Goal: Task Accomplishment & Management: Manage account settings

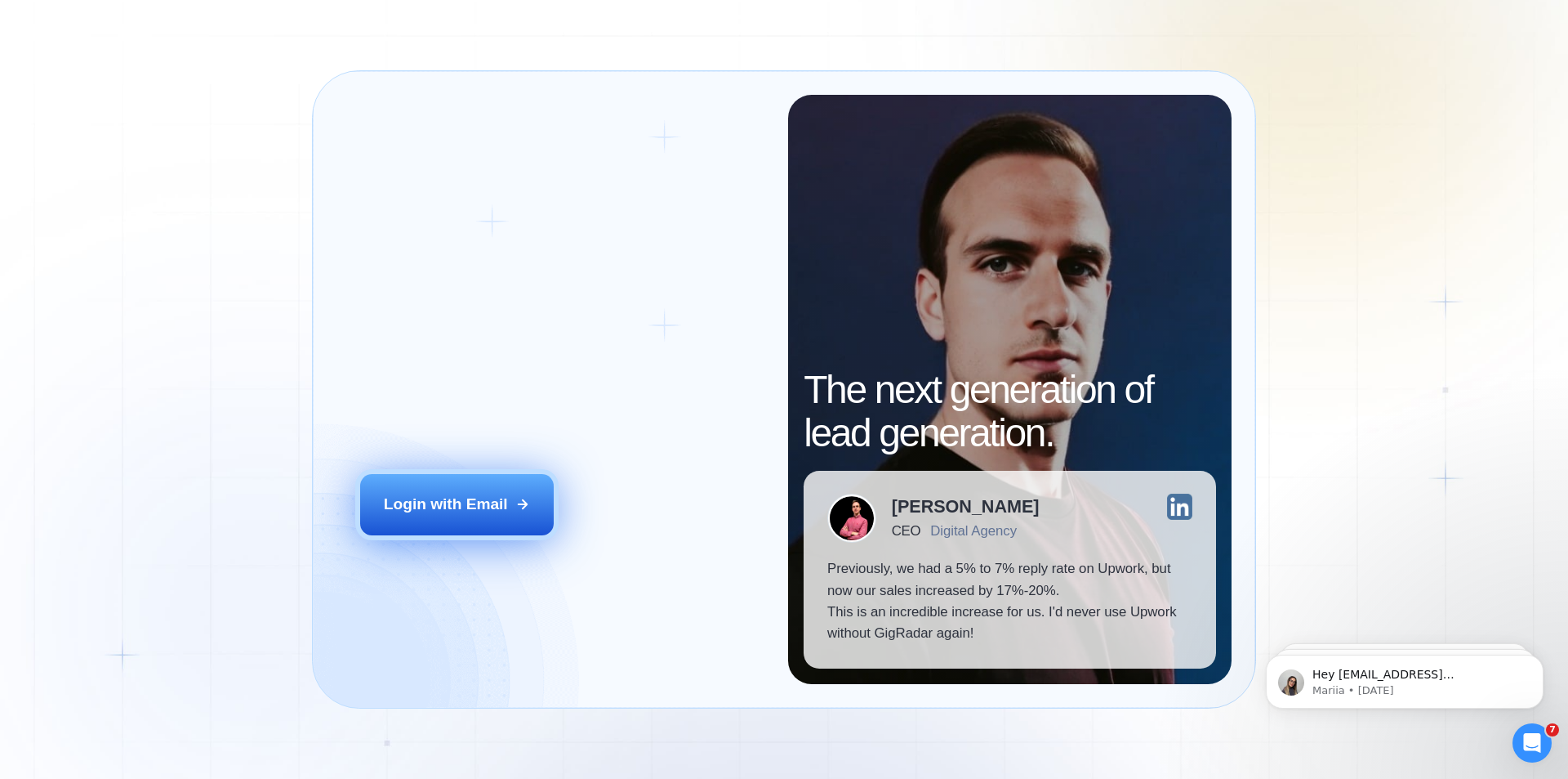
click at [472, 517] on button "Login with Email" at bounding box center [456, 504] width 194 height 60
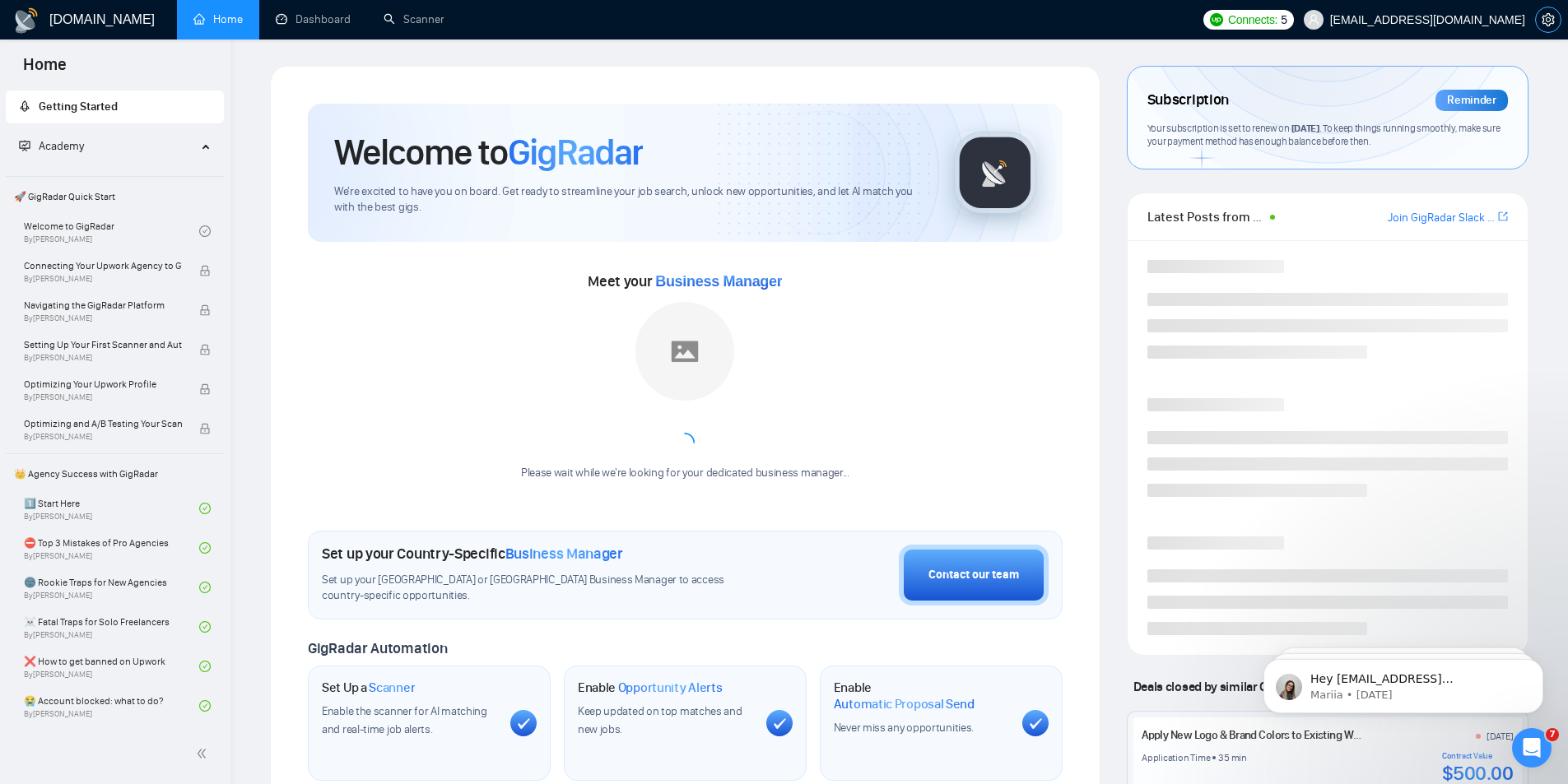
click at [1547, 17] on icon "setting" at bounding box center [1547, 19] width 12 height 13
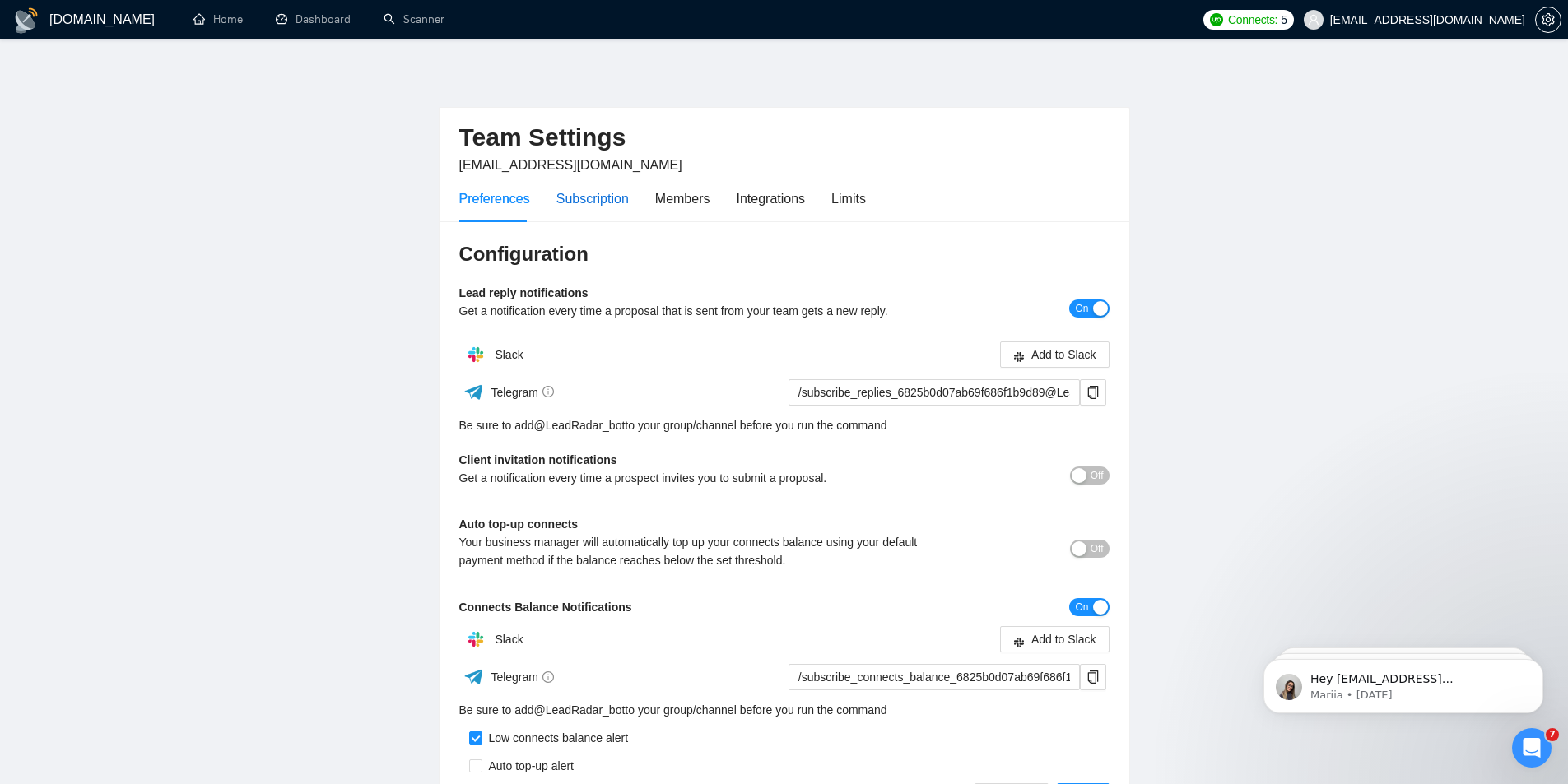
click at [606, 198] on div "Subscription" at bounding box center [592, 198] width 72 height 21
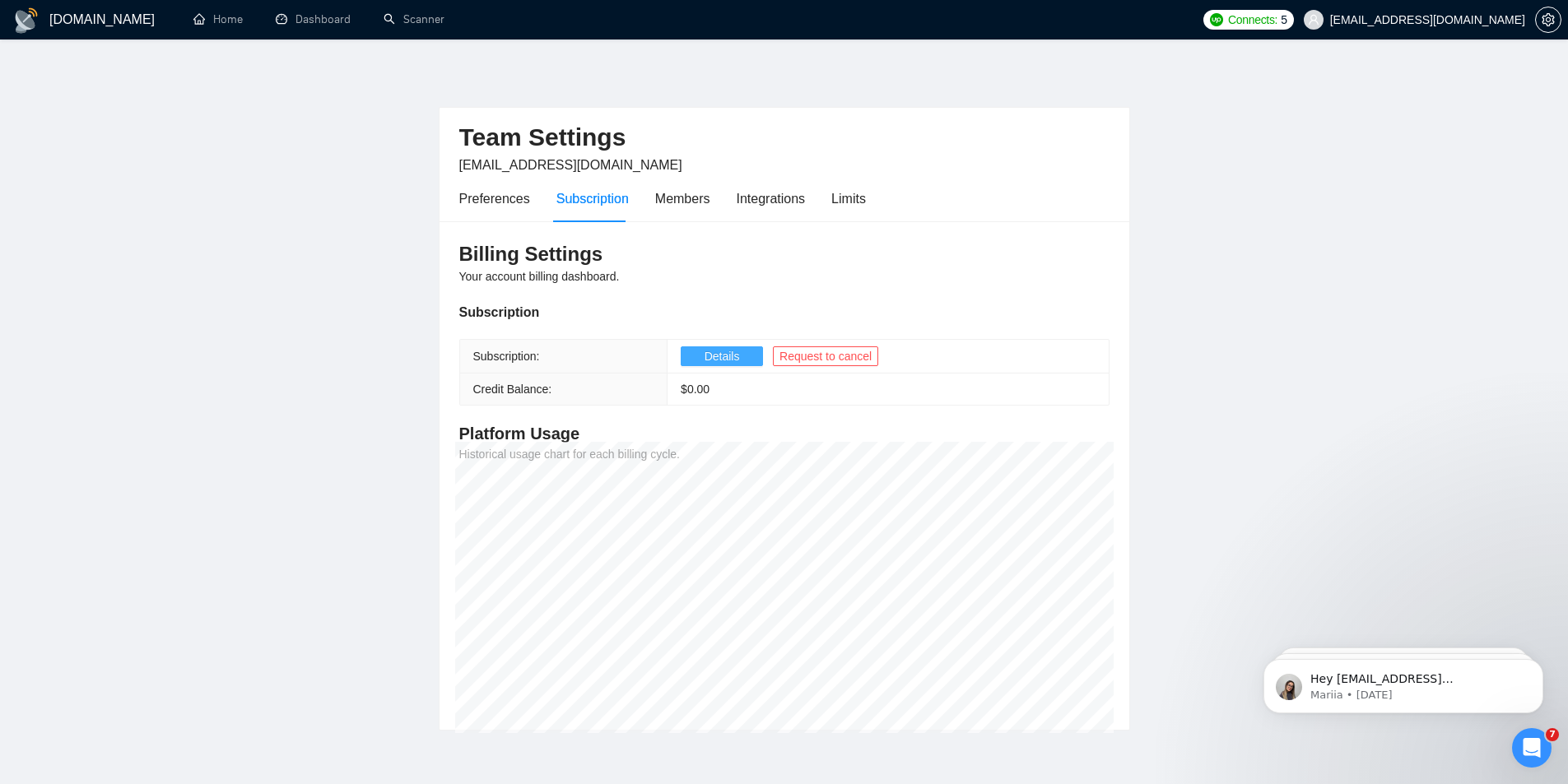
click at [732, 357] on span "Details" at bounding box center [722, 356] width 36 height 18
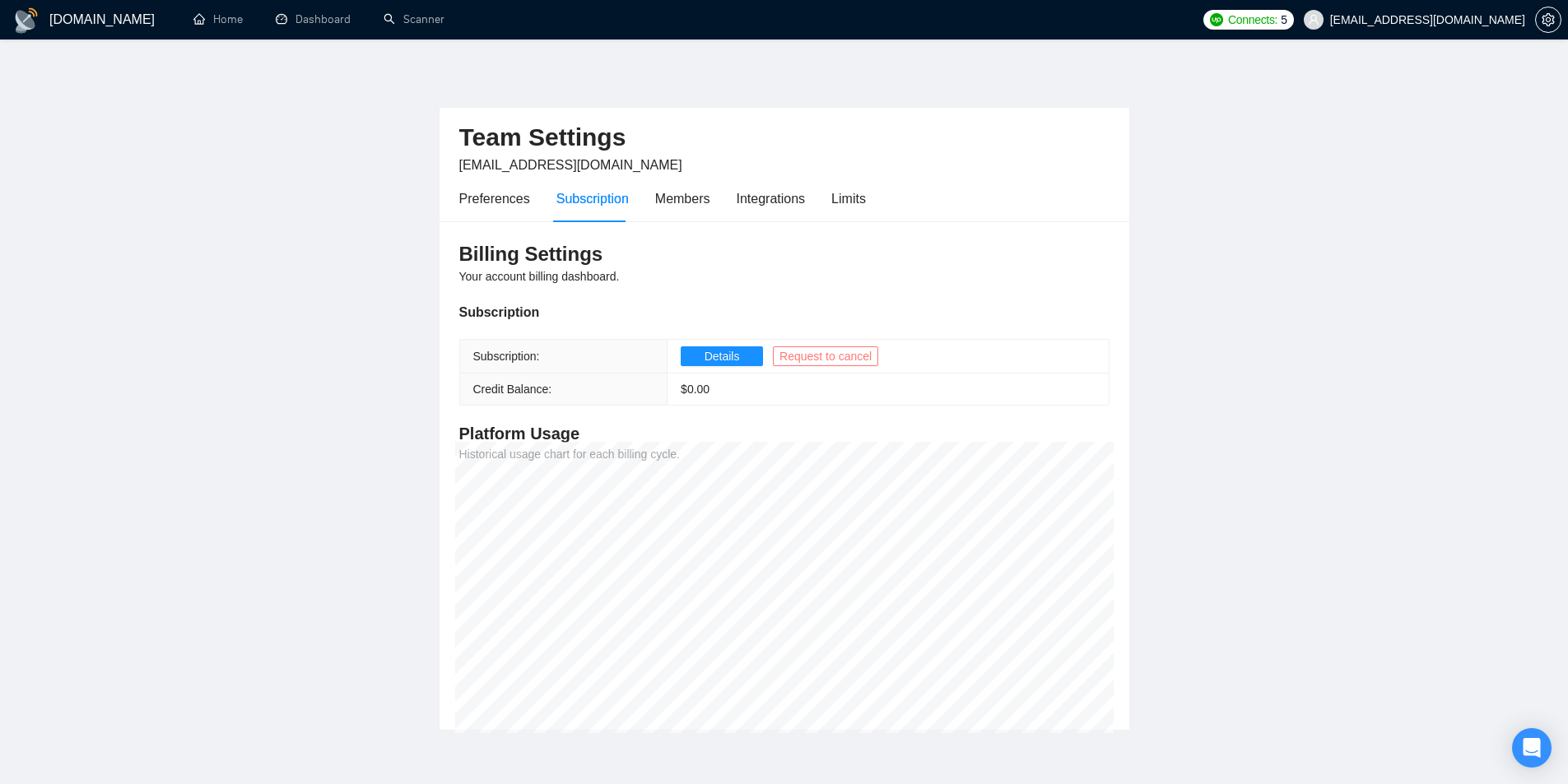
click at [811, 360] on span "Request to cancel" at bounding box center [825, 356] width 92 height 18
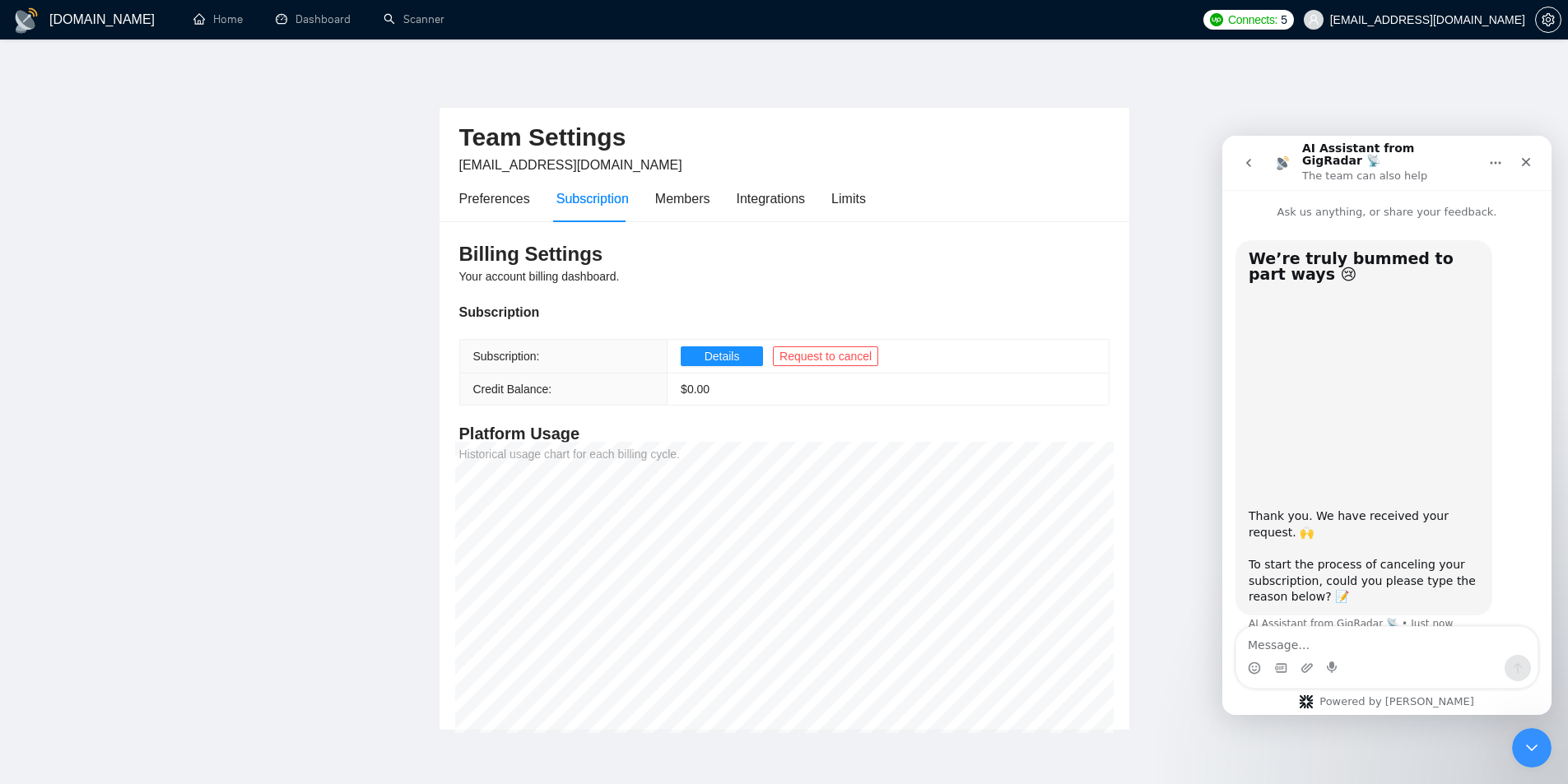
scroll to position [13, 0]
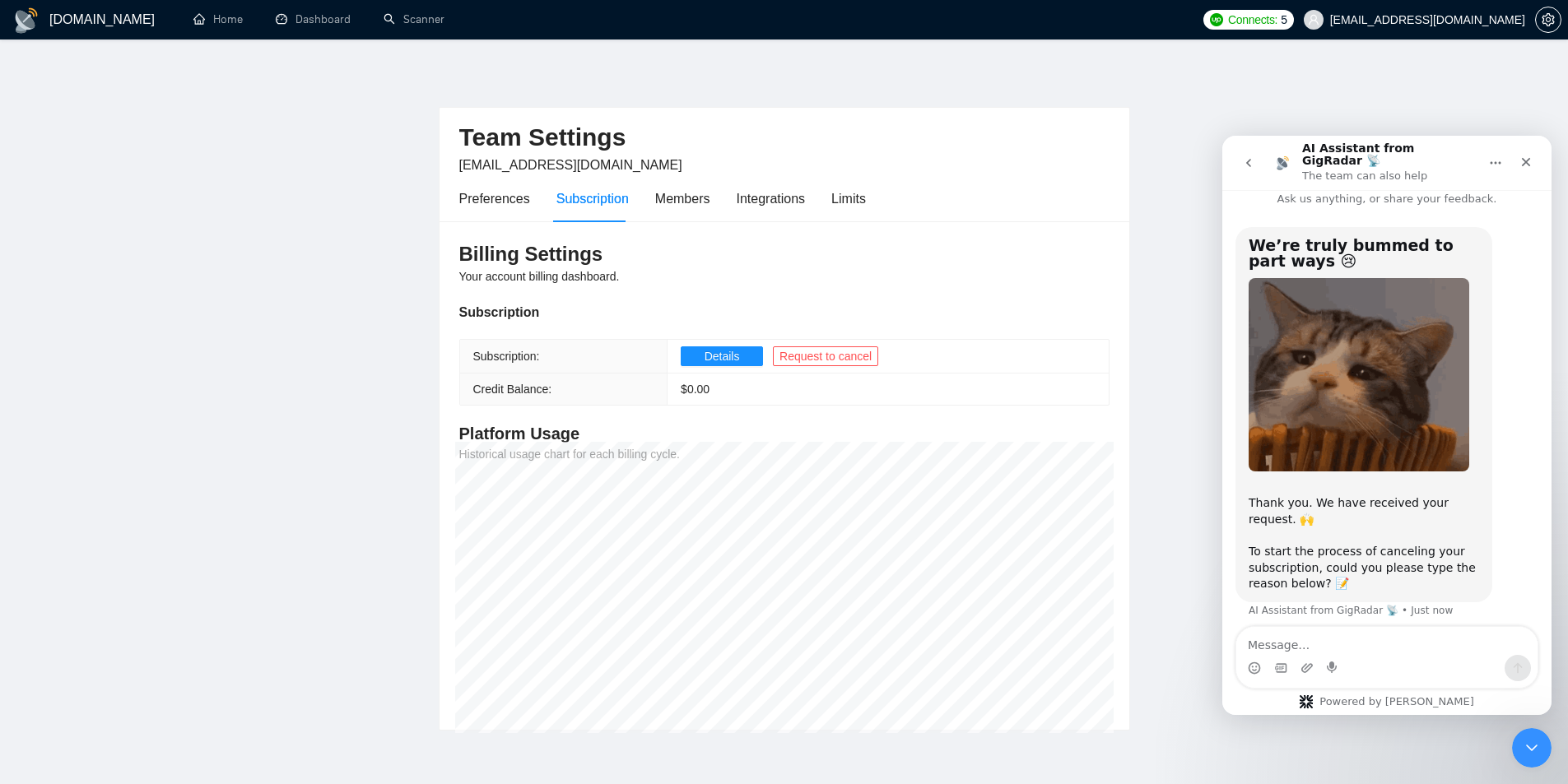
click at [1327, 646] on textarea "Message…" at bounding box center [1386, 640] width 301 height 28
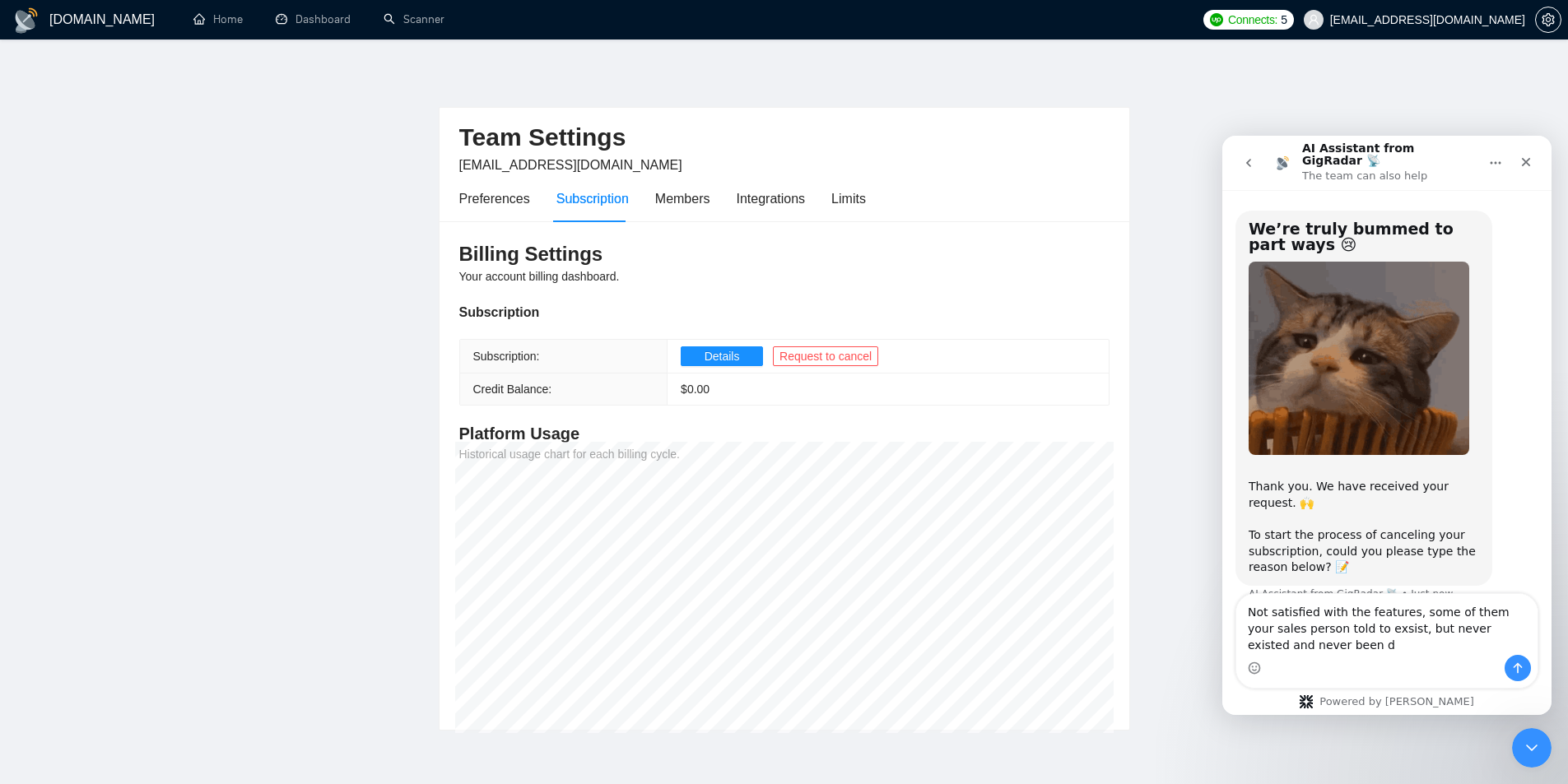
scroll to position [46, 0]
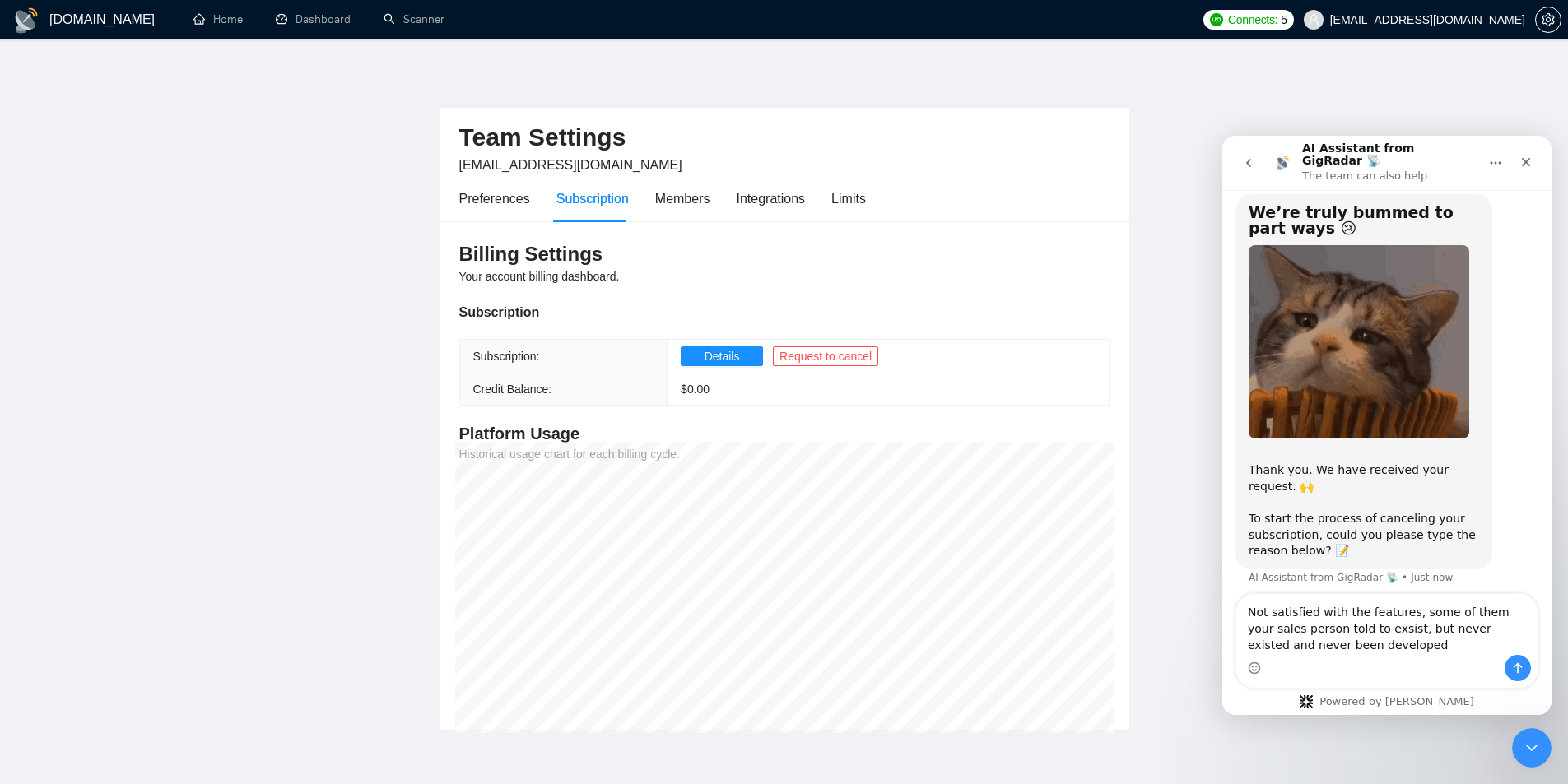
click at [1345, 631] on textarea "Not satisfied with the features, some of them your sales person told to exsist,…" at bounding box center [1386, 623] width 301 height 61
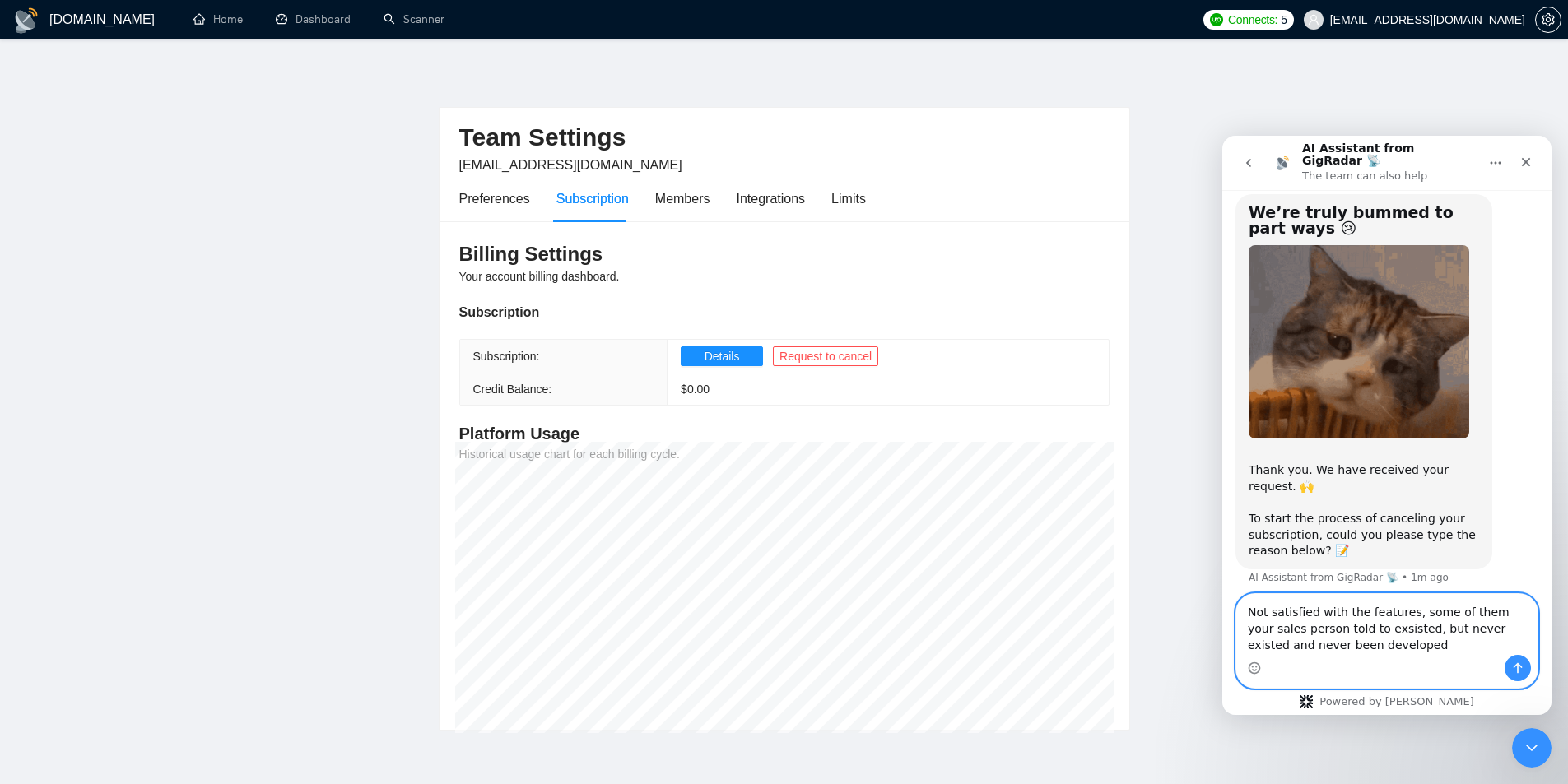
click at [1346, 632] on textarea "Not satisfied with the features, some of them your sales person told to exsiste…" at bounding box center [1386, 623] width 301 height 61
type textarea "Not satisfied with the features, some of them your sales person told to existed…"
click at [1510, 674] on icon "Send a message…" at bounding box center [1516, 667] width 13 height 13
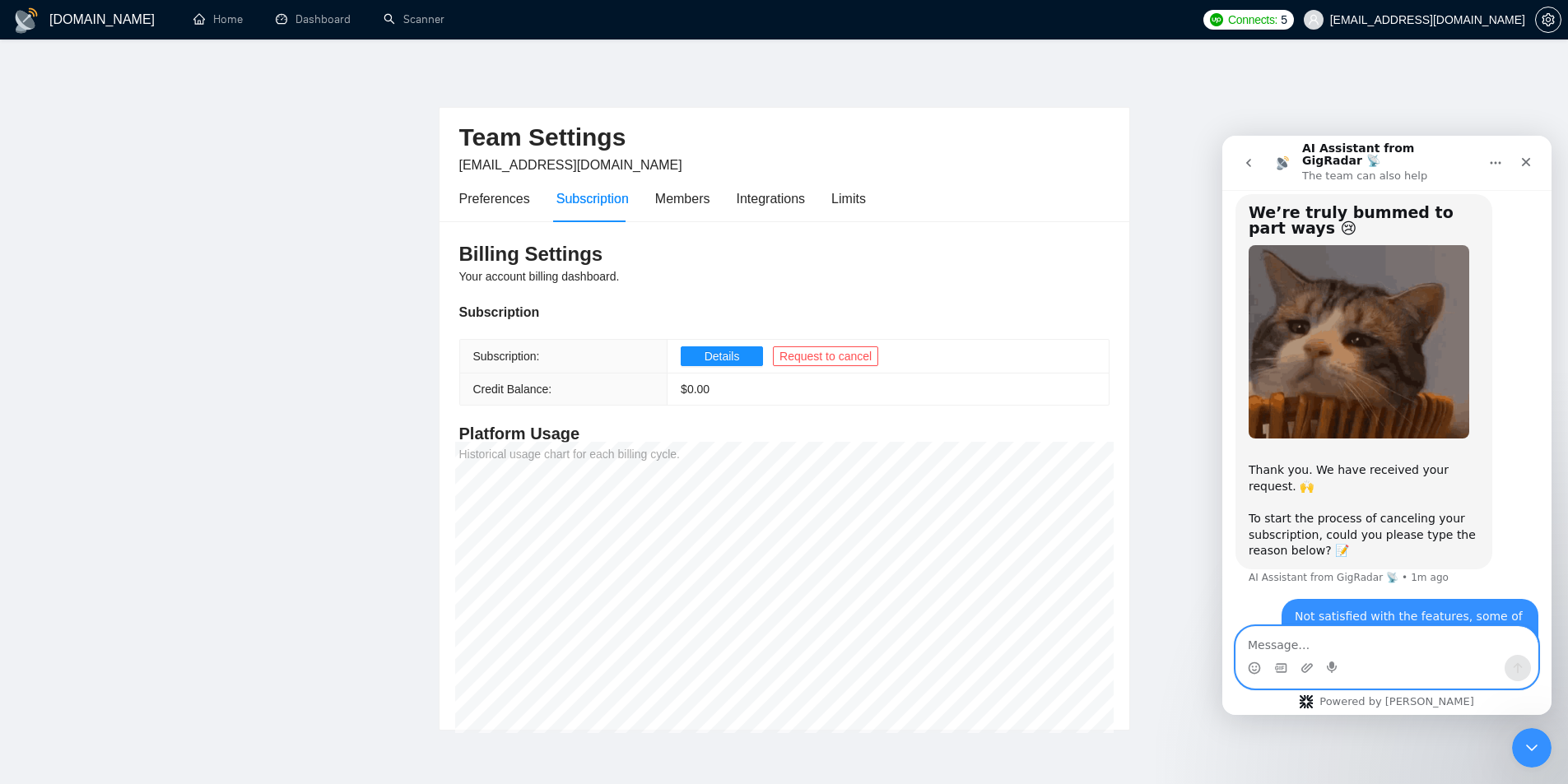
scroll to position [93, 0]
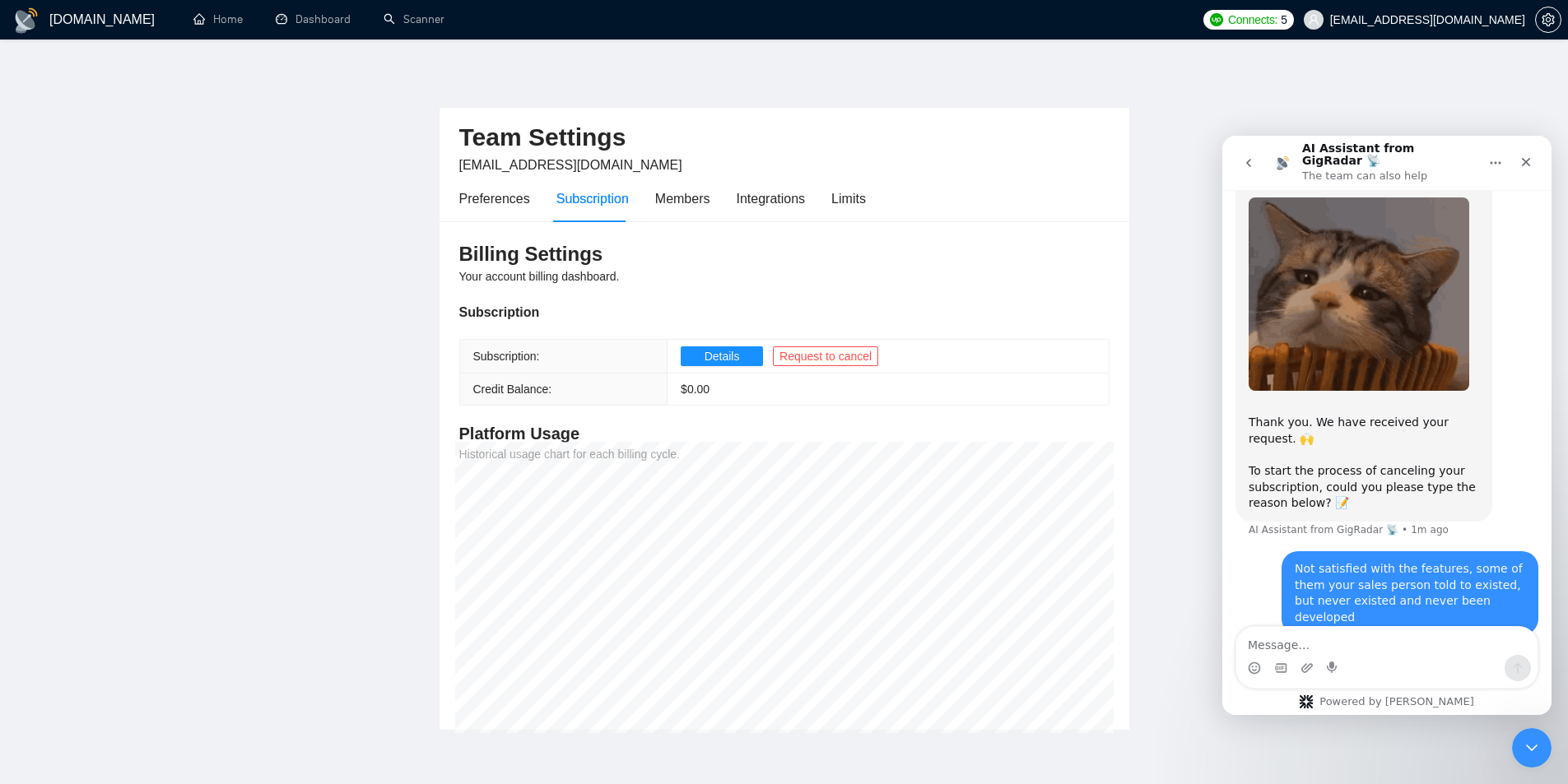
click at [1331, 648] on div "milan003.stojanovic@gmail.com • Just now" at bounding box center [1408, 648] width 228 height 0
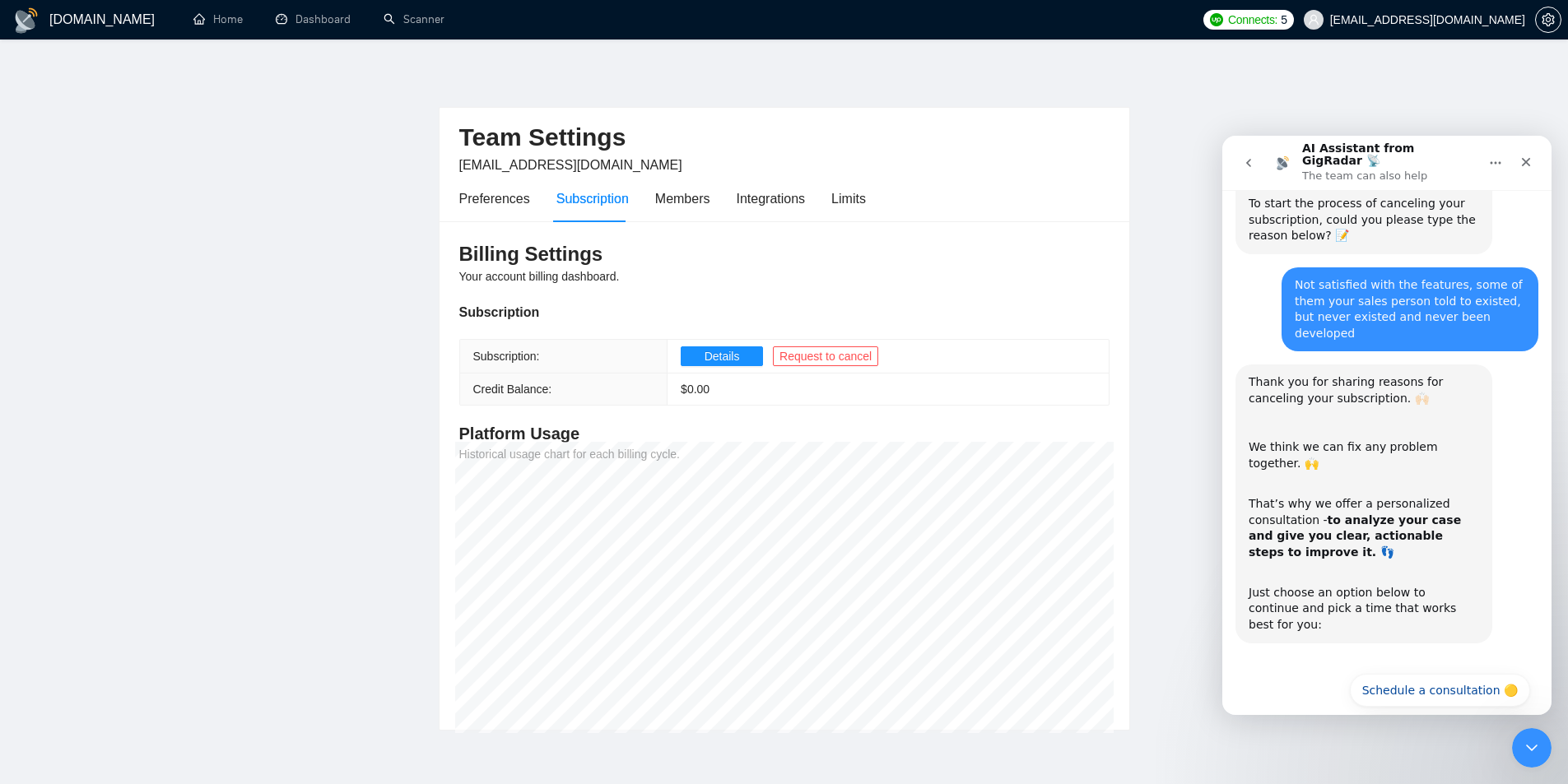
scroll to position [362, 0]
click at [1418, 713] on button "🔴 No, continue to cancel" at bounding box center [1443, 728] width 172 height 33
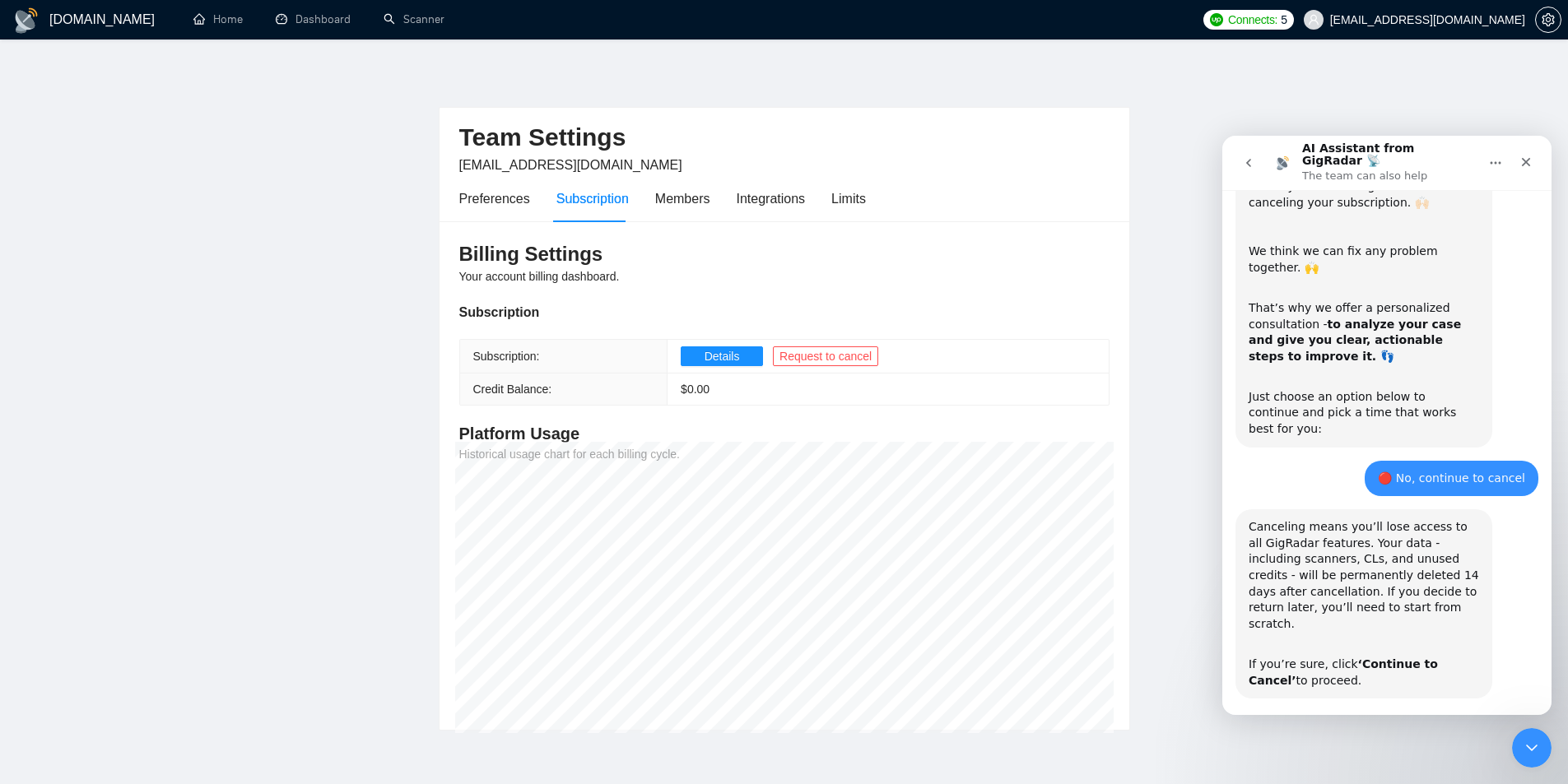
scroll to position [559, 0]
click at [1445, 727] on button "🔴 Continue to Cancel" at bounding box center [1453, 743] width 152 height 33
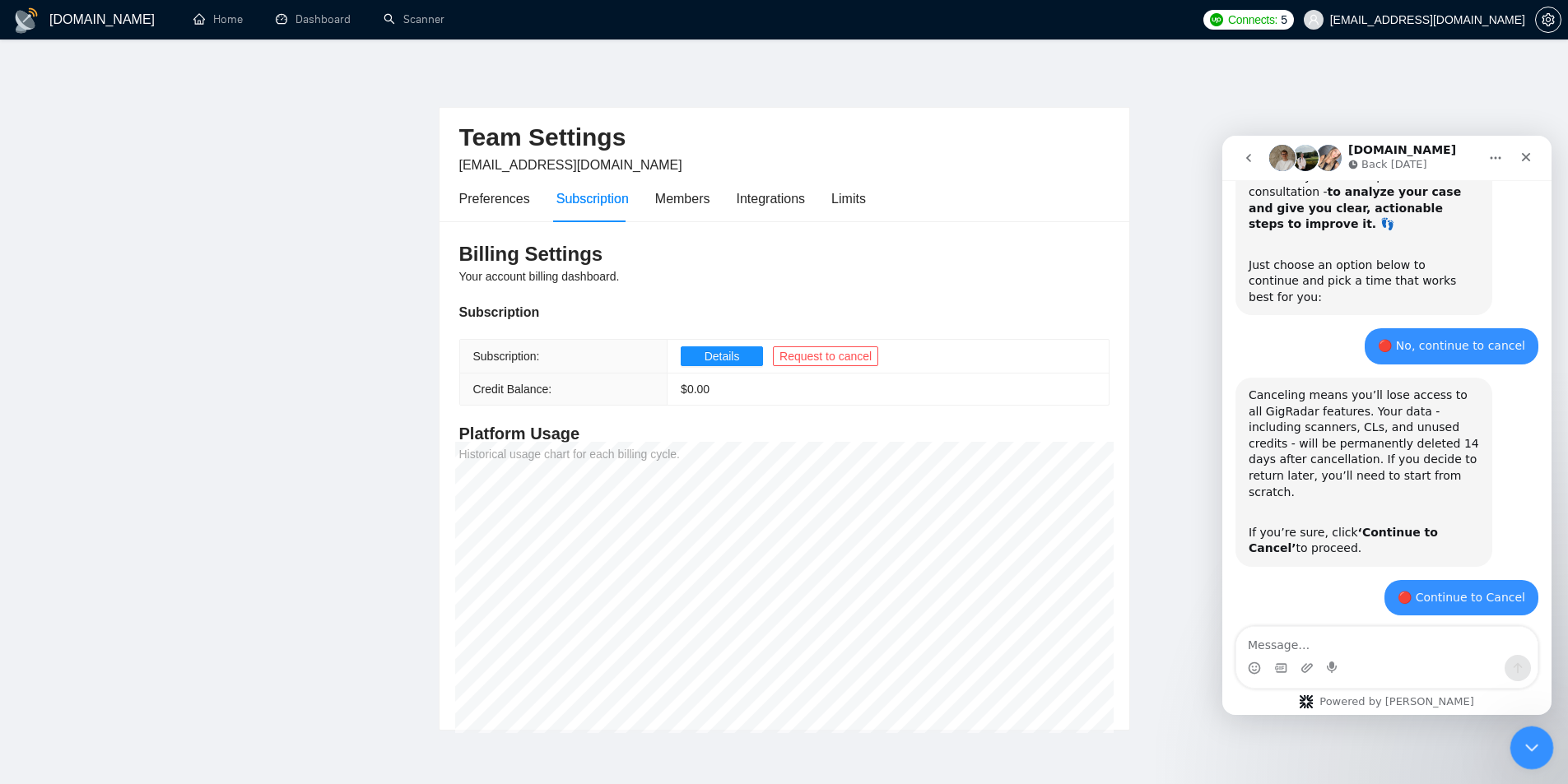
scroll to position [797, 0]
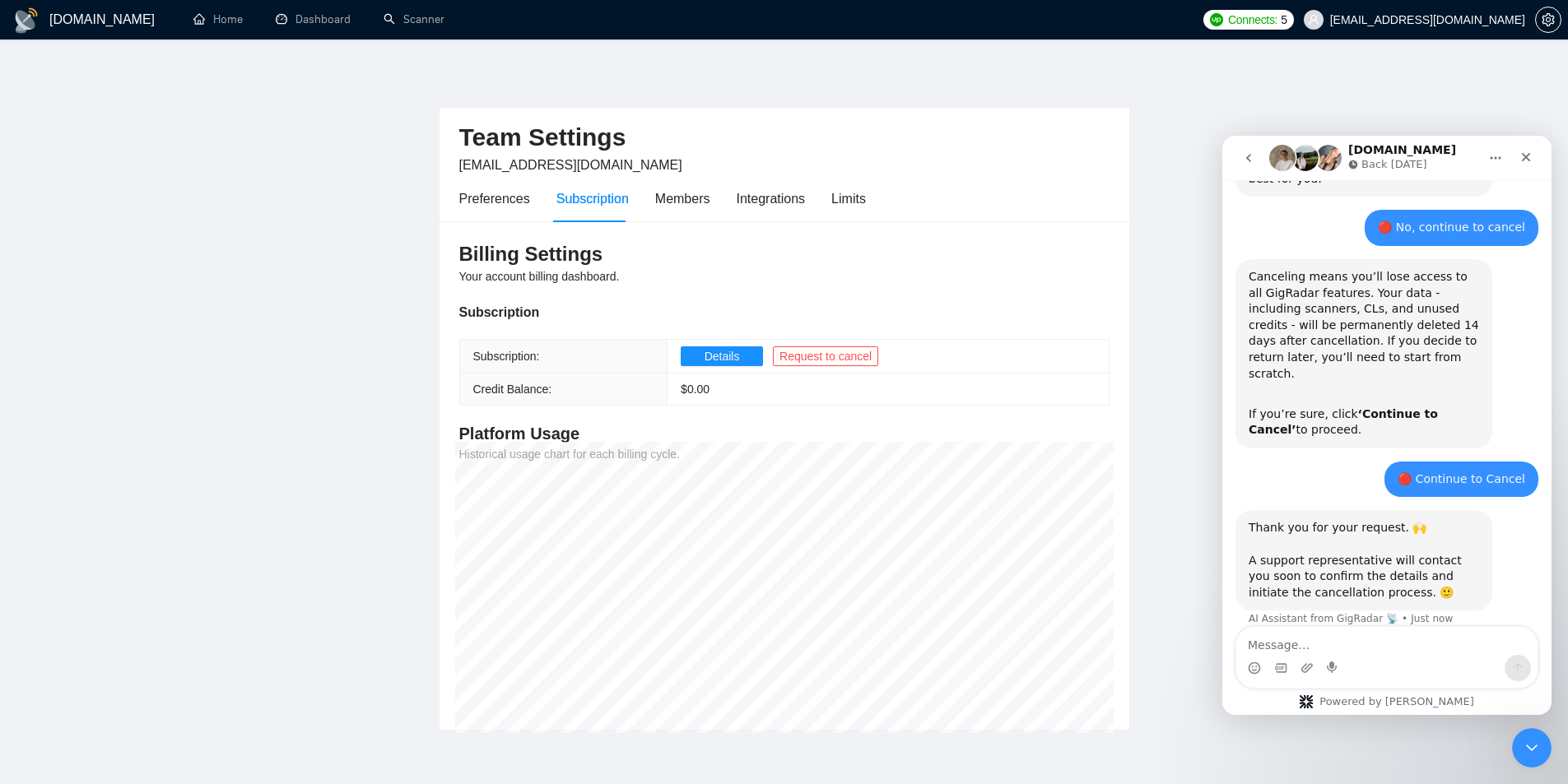
click at [1426, 644] on div "Waiting for a teammate" at bounding box center [1386, 667] width 329 height 46
